Goal: Task Accomplishment & Management: Use online tool/utility

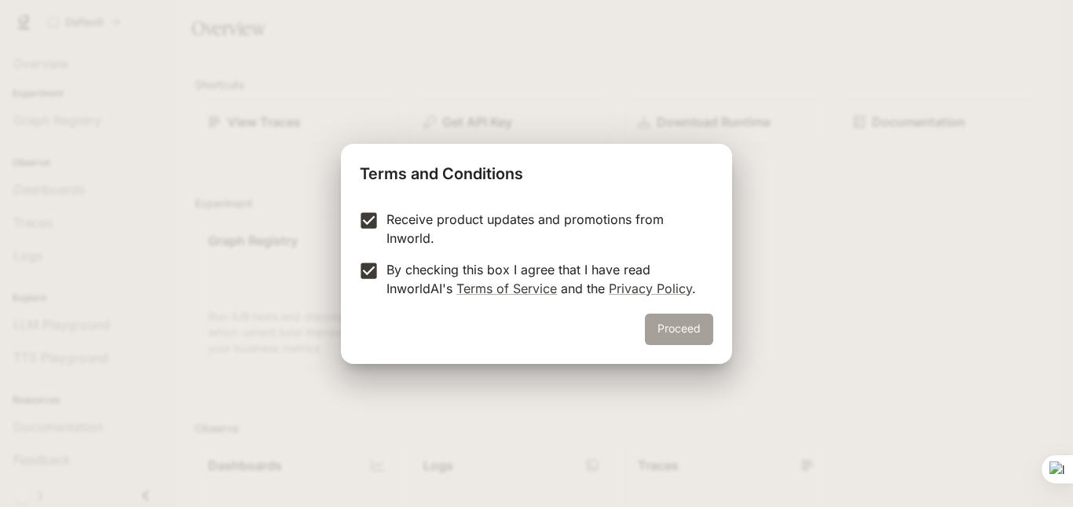
click at [691, 341] on button "Proceed" at bounding box center [679, 328] width 68 height 31
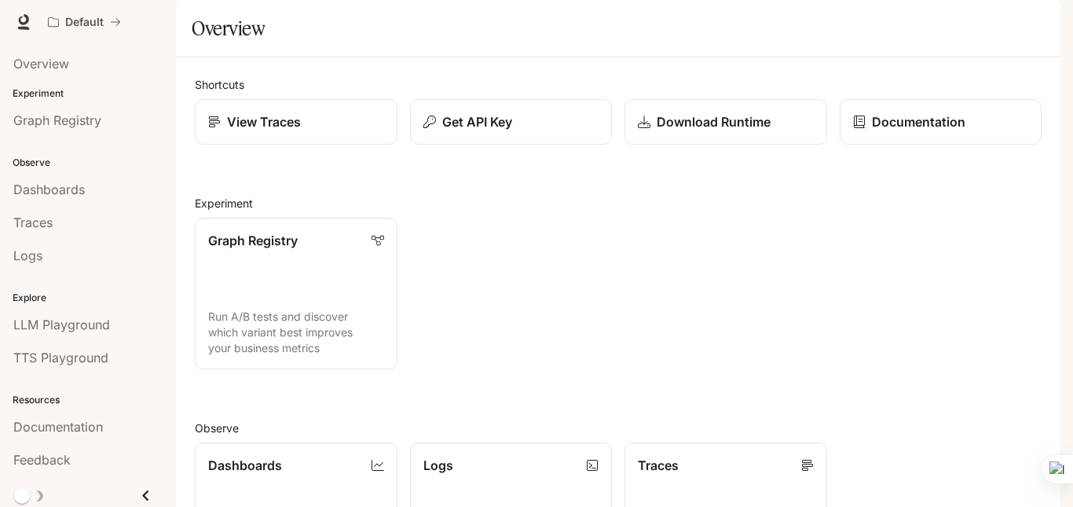
click at [324, 44] on div "Overview" at bounding box center [618, 28] width 853 height 31
click at [289, 145] on link "View Traces" at bounding box center [296, 122] width 204 height 46
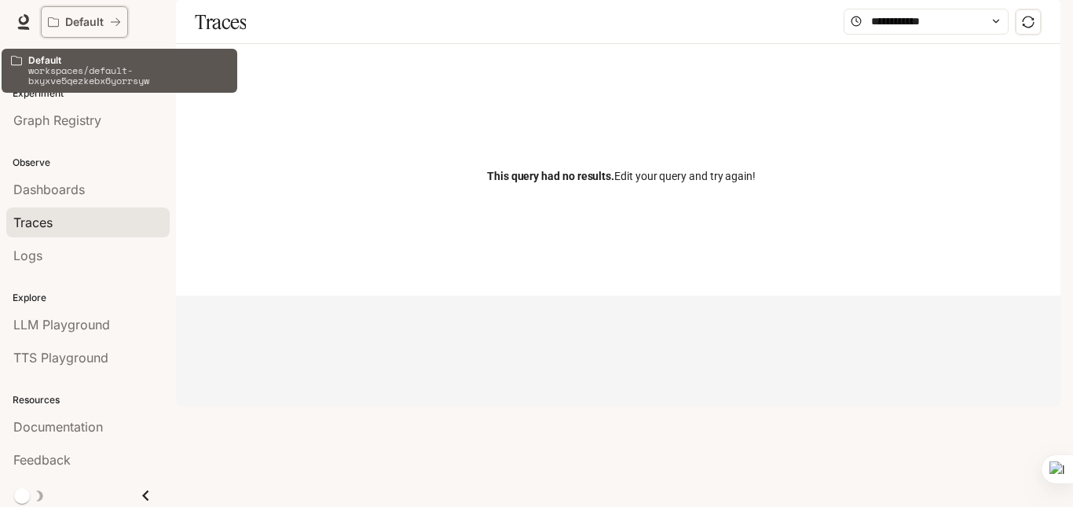
click at [96, 25] on p "Default" at bounding box center [84, 22] width 38 height 13
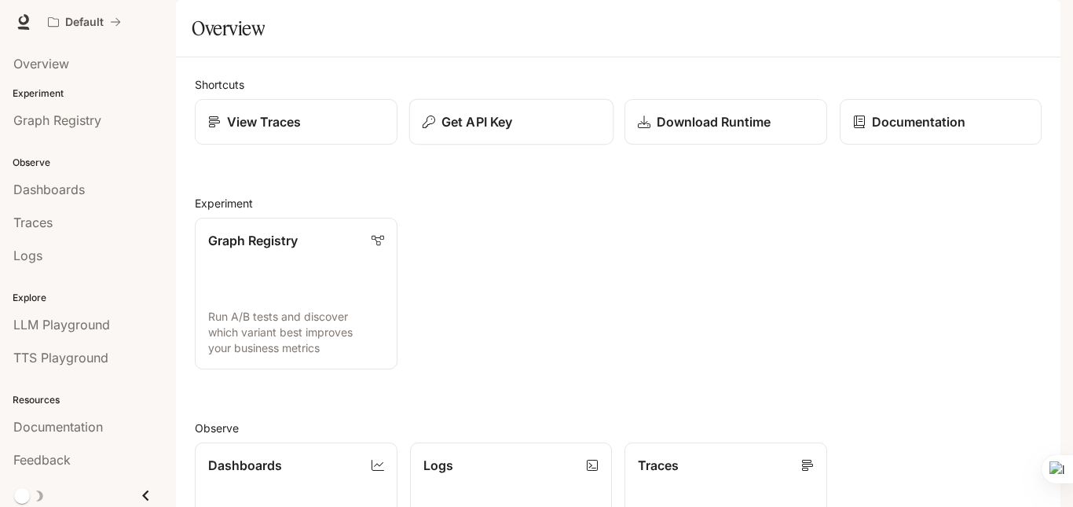
click at [542, 145] on button "Get API Key" at bounding box center [510, 122] width 204 height 46
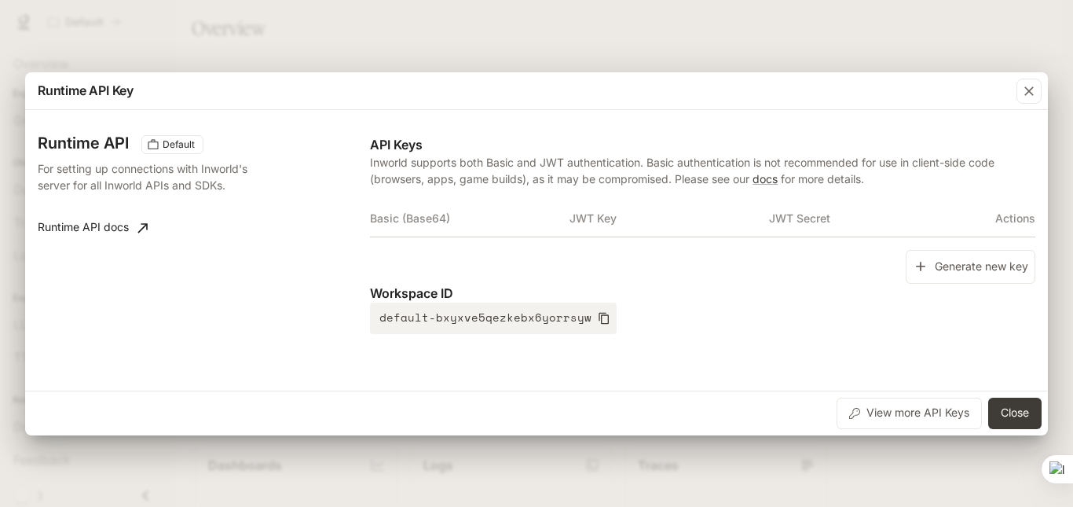
click at [439, 213] on th "Basic (Base64)" at bounding box center [469, 218] width 199 height 38
click at [1027, 92] on icon "button" at bounding box center [1029, 91] width 16 height 16
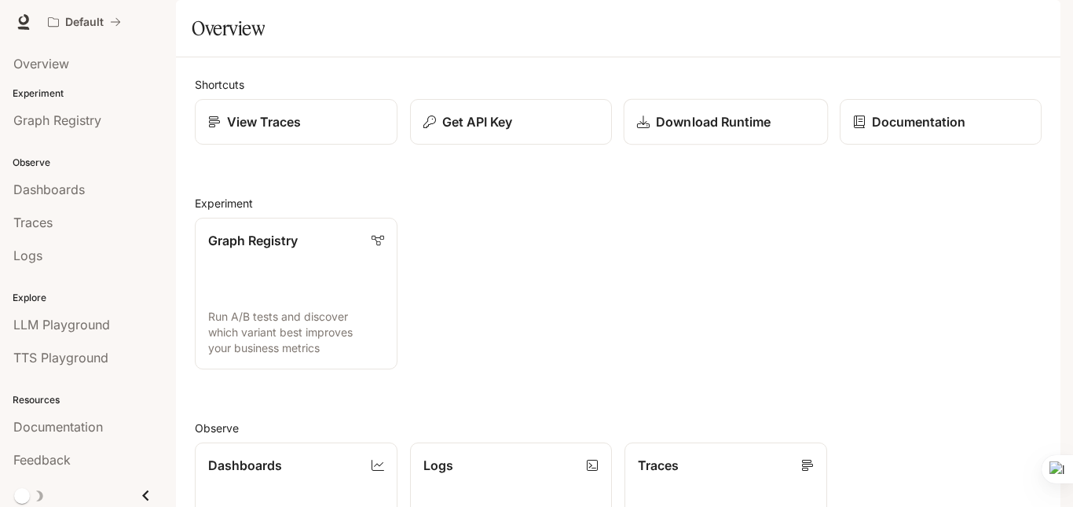
click at [700, 145] on link "Download Runtime" at bounding box center [726, 122] width 204 height 46
